Goal: Transaction & Acquisition: Purchase product/service

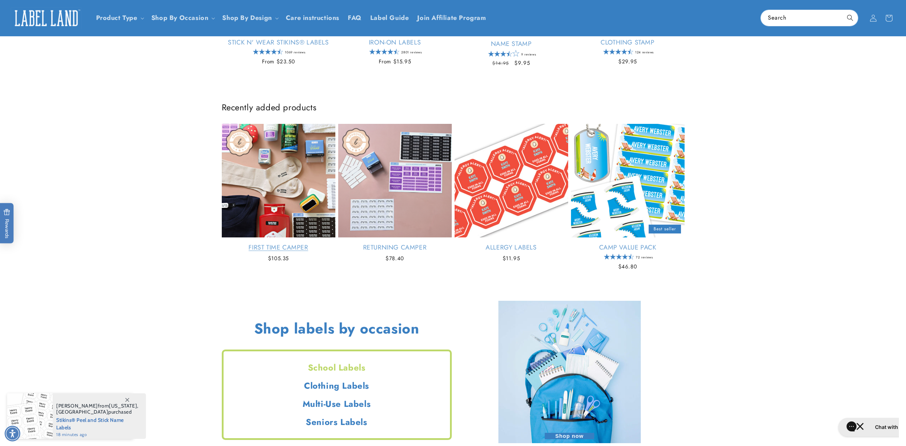
scroll to position [354, 0]
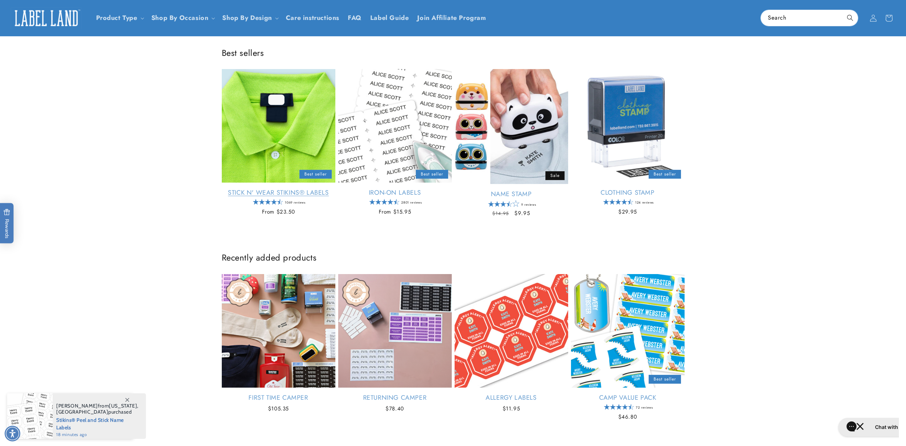
click at [282, 189] on link "Stick N' Wear Stikins® Labels" at bounding box center [279, 193] width 114 height 8
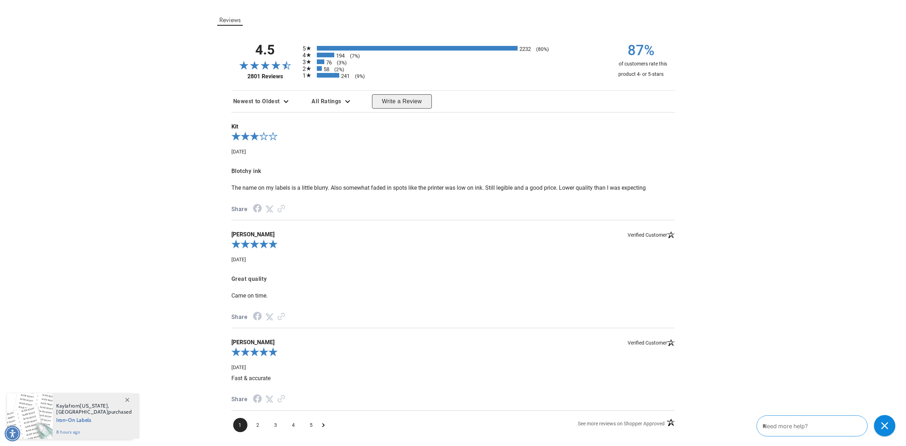
scroll to position [1708, 0]
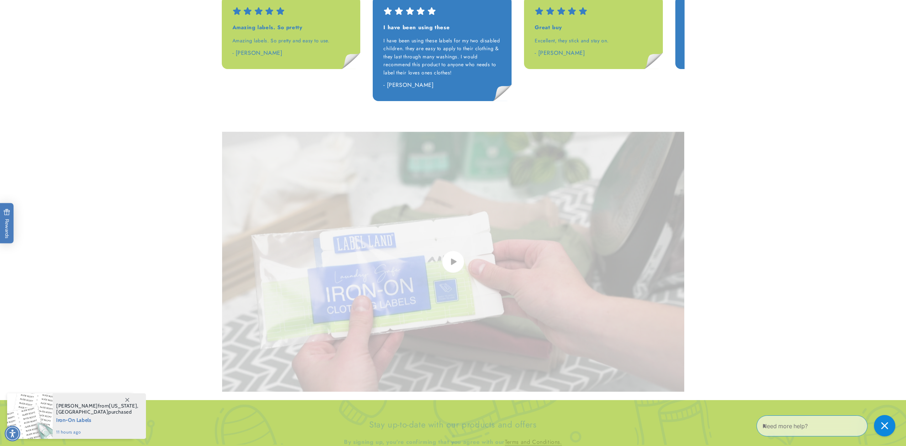
scroll to position [1423, 0]
